Goal: Task Accomplishment & Management: Use online tool/utility

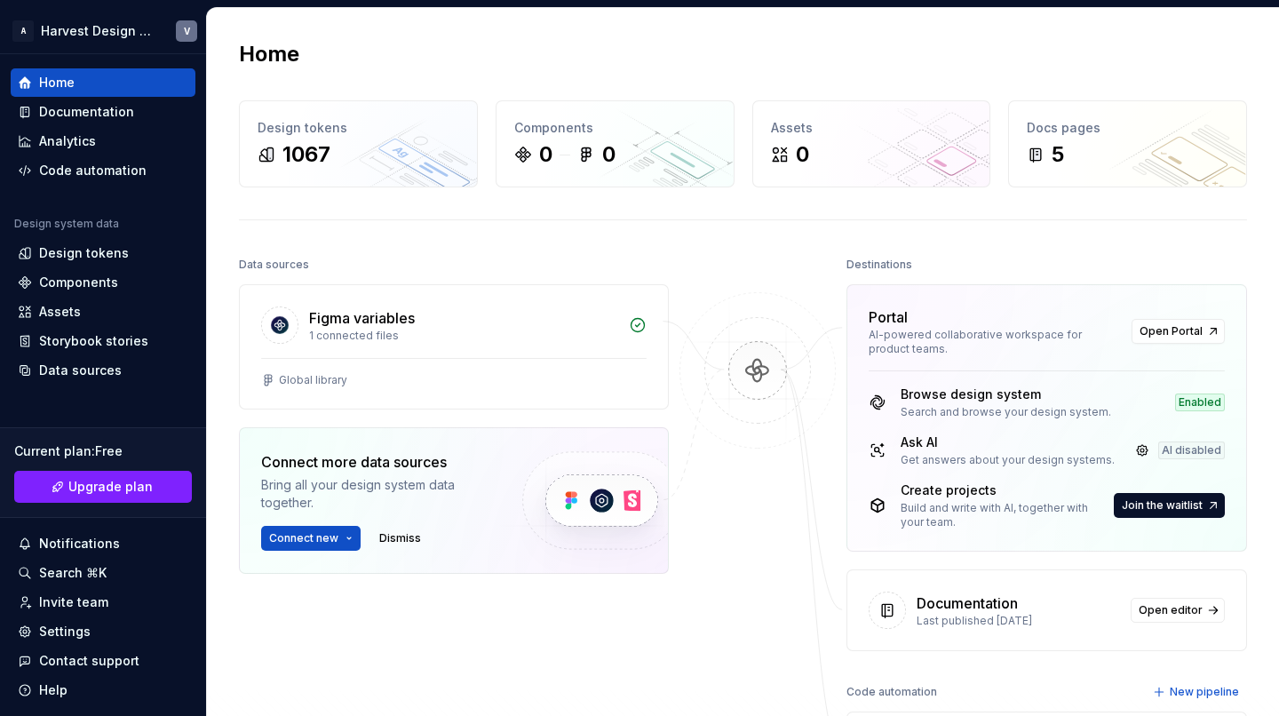
click at [591, 9] on div "Home Design tokens 1067 Components 0 0 Assets 0 Docs pages 5 Data sources Figma…" at bounding box center [743, 451] width 1072 height 886
click at [571, 36] on div "Home Design tokens 1067 Components 0 0 Assets 0 Docs pages 5 Data sources Figma…" at bounding box center [743, 451] width 1072 height 886
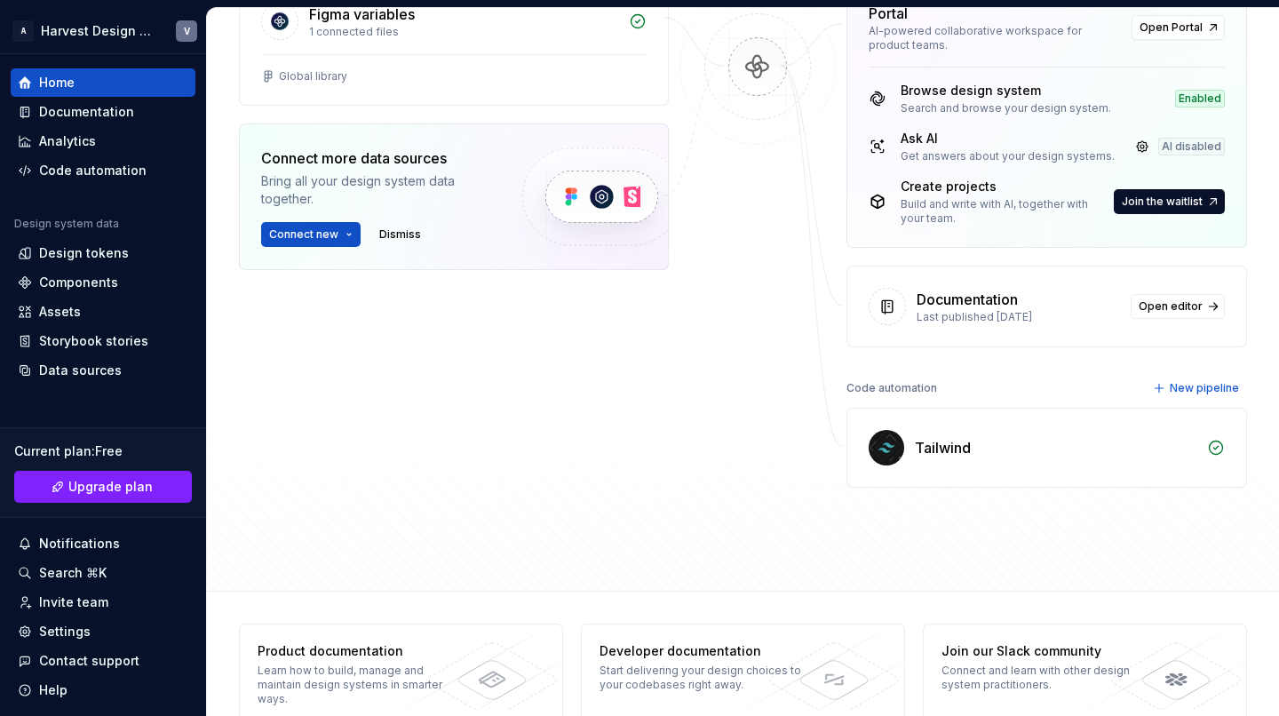
scroll to position [297, 0]
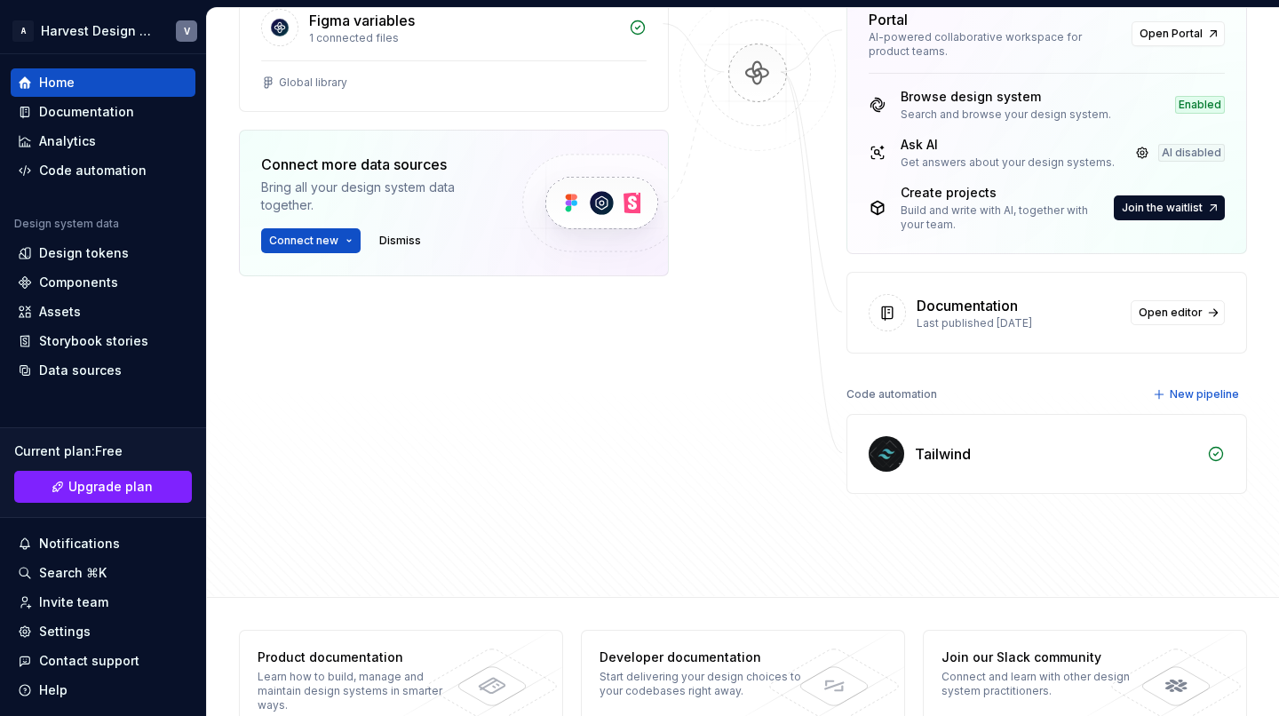
click at [1014, 443] on div "Tailwind" at bounding box center [1056, 453] width 282 height 21
click at [924, 456] on div "Tailwind" at bounding box center [943, 453] width 56 height 21
click at [1010, 440] on div "Tailwind" at bounding box center [1046, 454] width 399 height 78
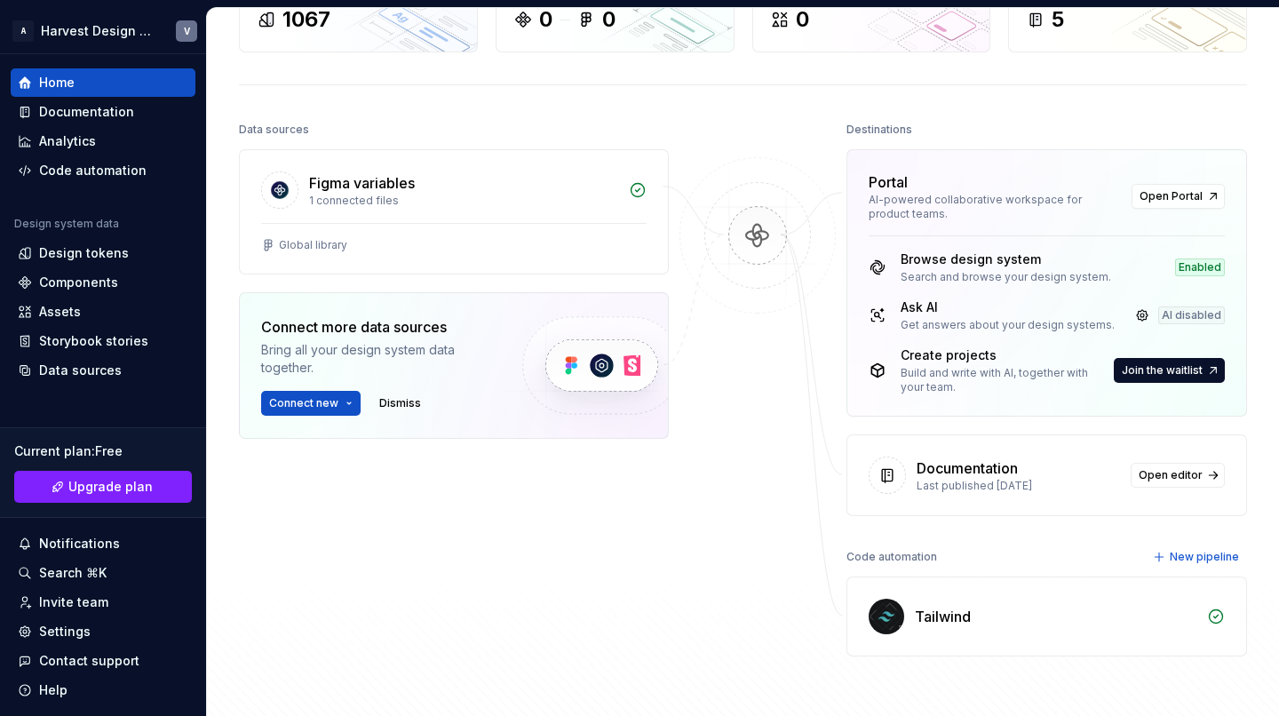
scroll to position [121, 0]
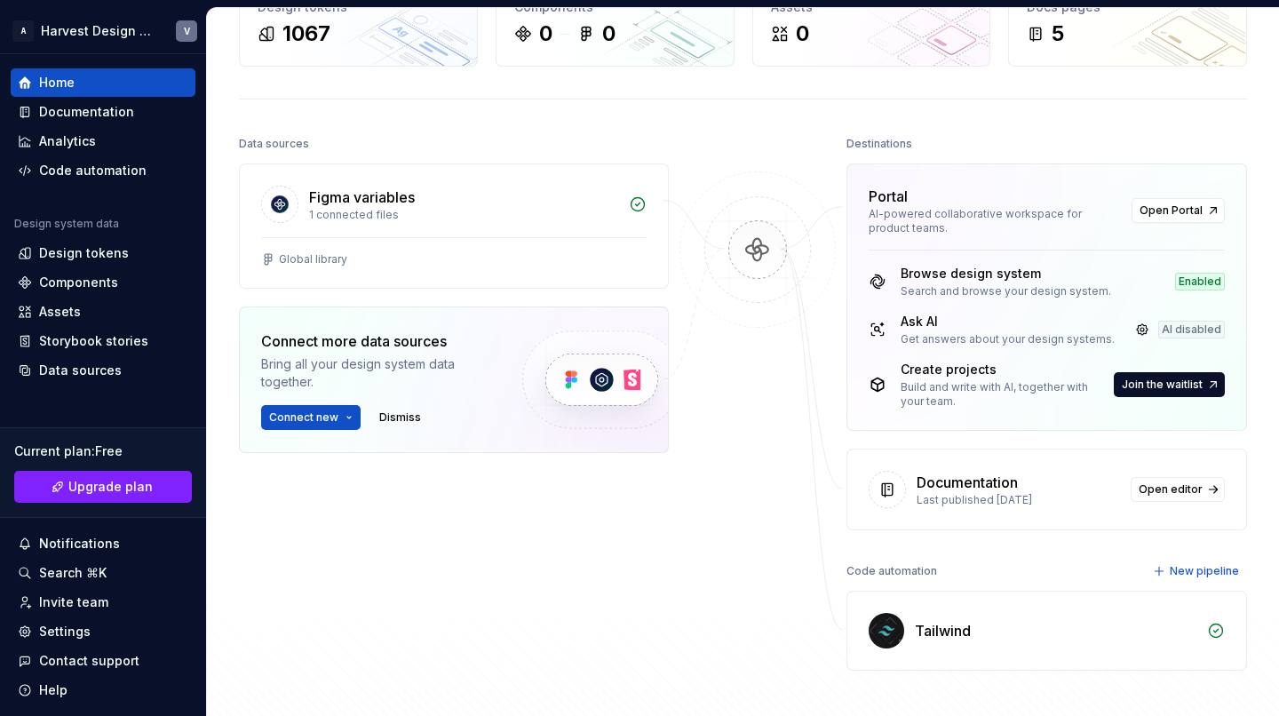
click at [864, 575] on div "Code automation" at bounding box center [891, 571] width 91 height 25
click at [931, 630] on div "Tailwind" at bounding box center [943, 630] width 56 height 21
click at [1168, 626] on div "Tailwind" at bounding box center [1056, 630] width 282 height 21
click at [82, 165] on div "Code automation" at bounding box center [92, 171] width 107 height 18
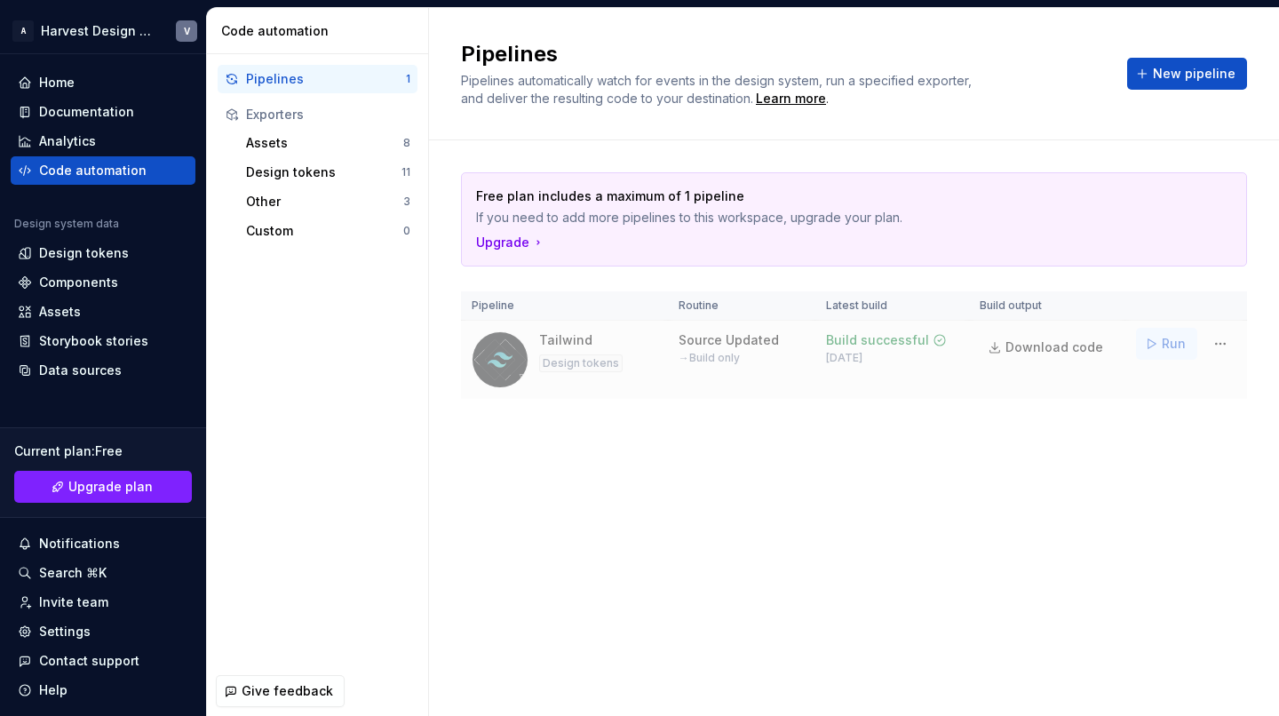
click at [1147, 342] on button "Run" at bounding box center [1166, 344] width 61 height 32
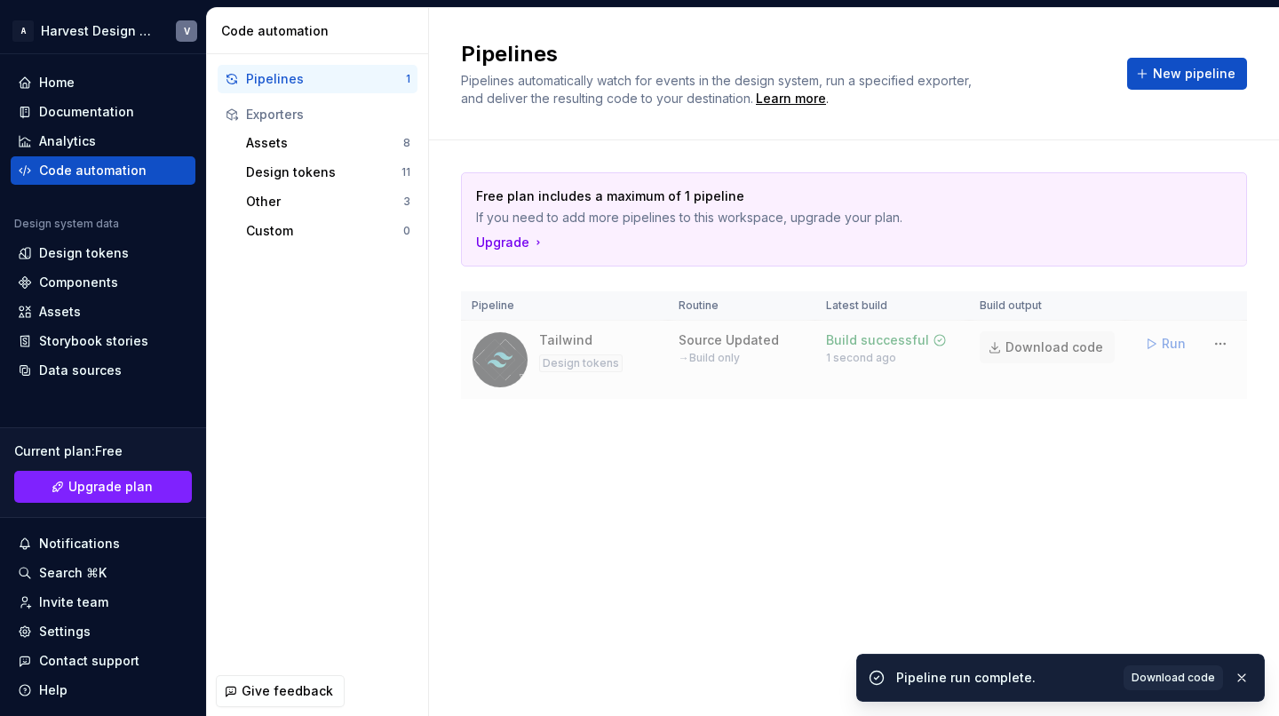
click at [1016, 339] on span "Download code" at bounding box center [1054, 347] width 98 height 18
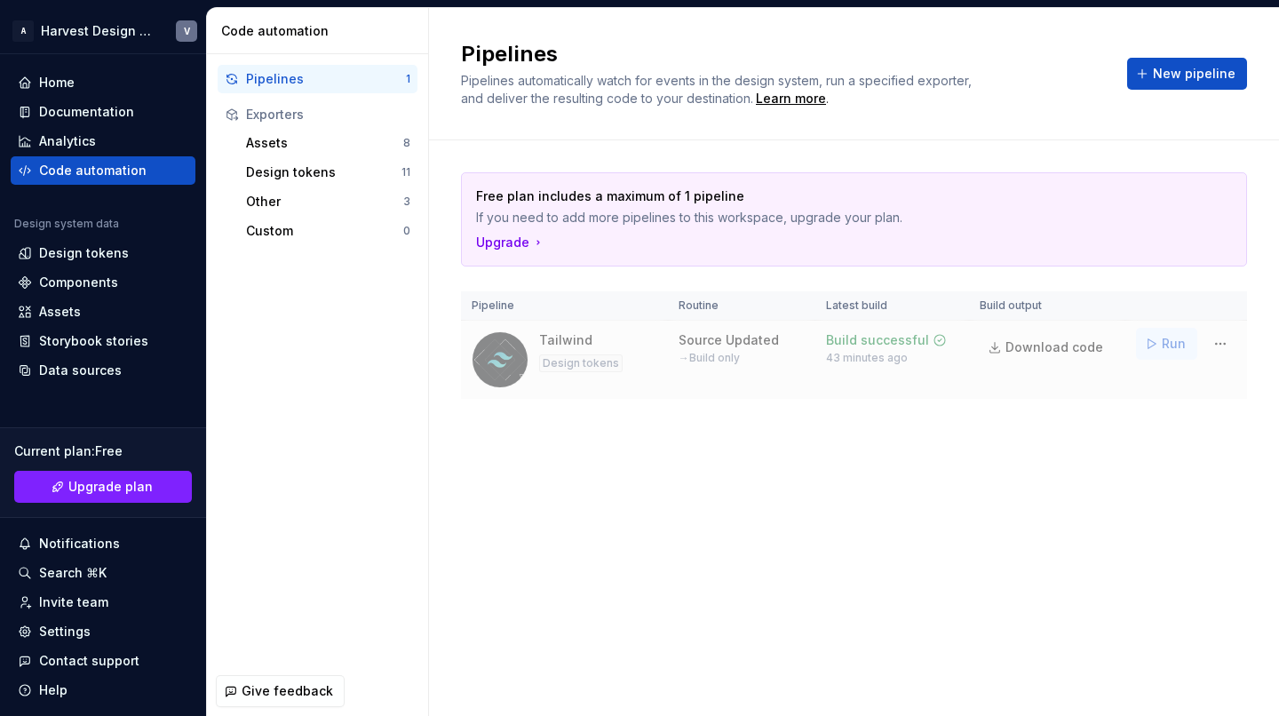
click at [1161, 336] on button "Run" at bounding box center [1166, 344] width 61 height 32
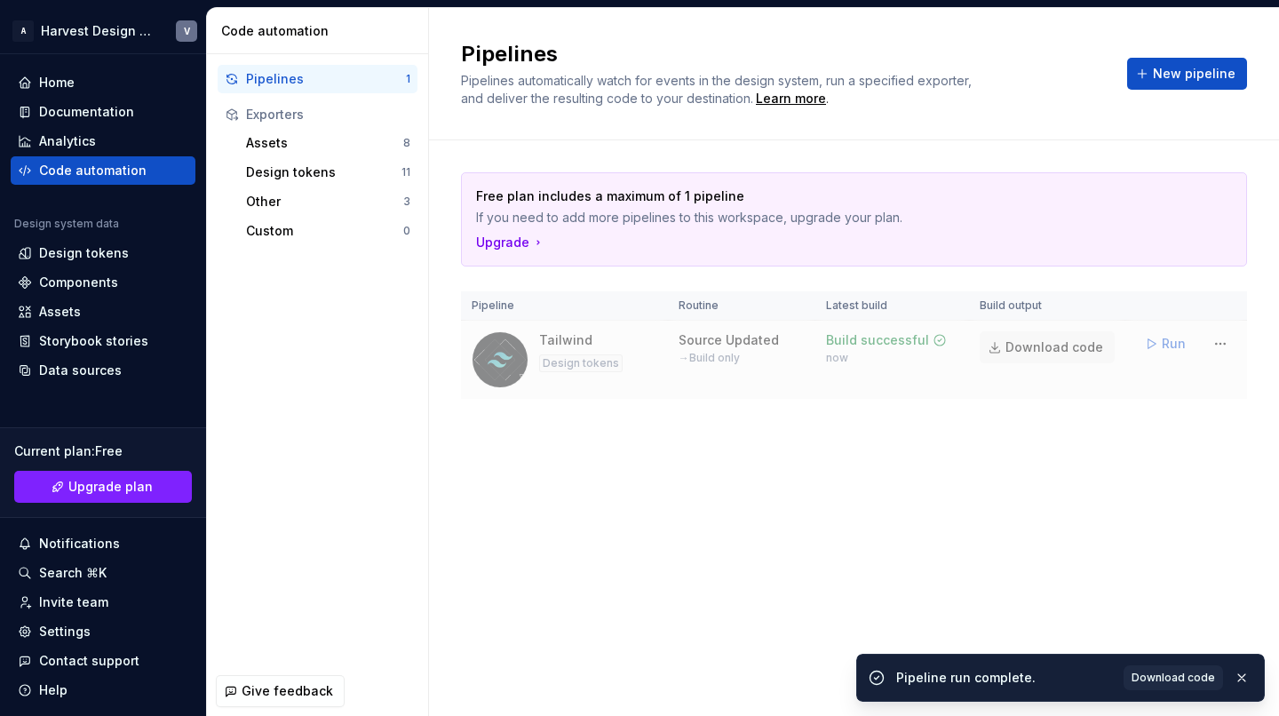
click at [1019, 352] on span "Download code" at bounding box center [1054, 347] width 98 height 18
